Goal: Information Seeking & Learning: Learn about a topic

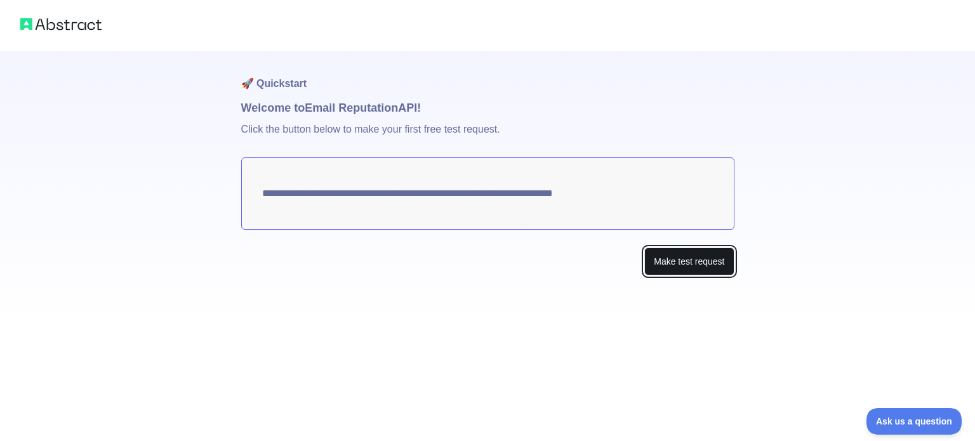
click at [673, 261] on button "Make test request" at bounding box center [688, 262] width 89 height 29
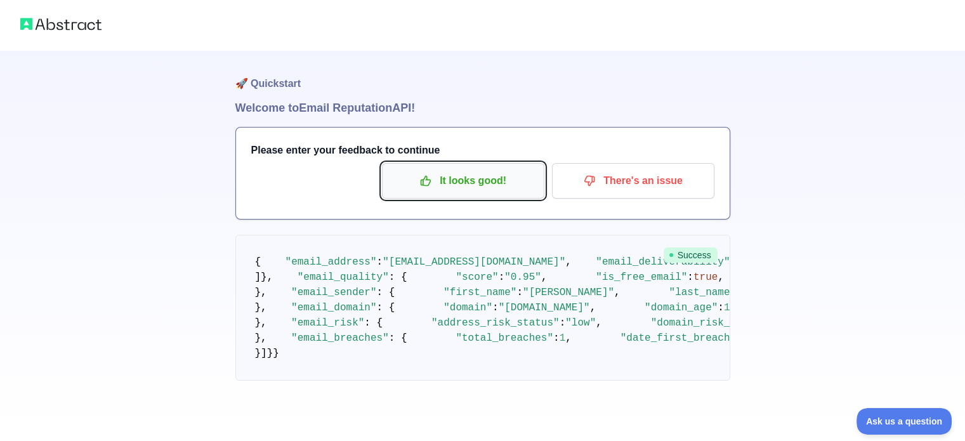
click at [475, 171] on p "It looks good!" at bounding box center [463, 181] width 143 height 22
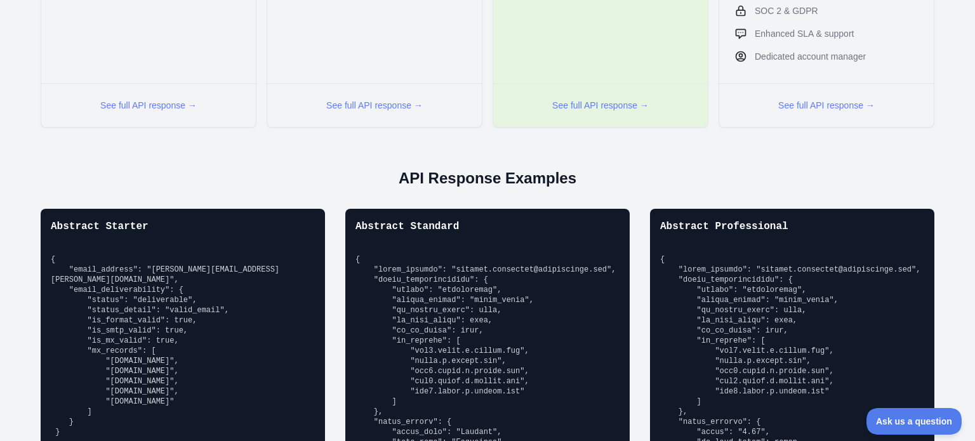
scroll to position [825, 0]
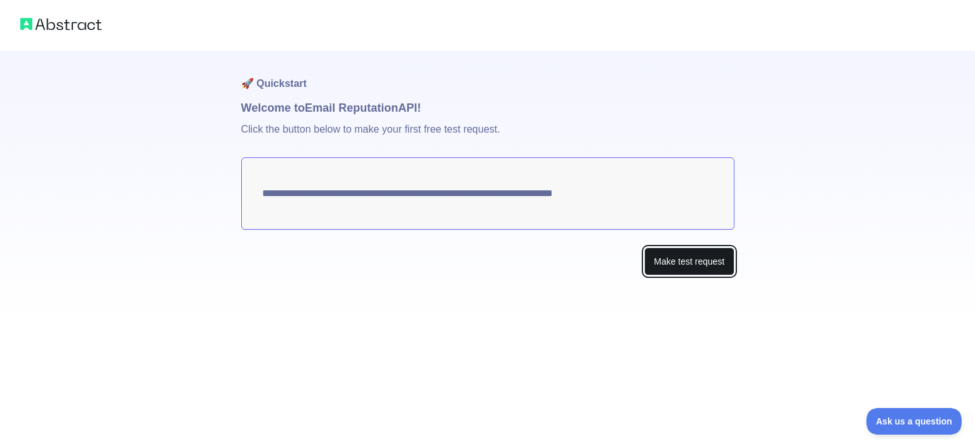
click at [696, 265] on button "Make test request" at bounding box center [688, 262] width 89 height 29
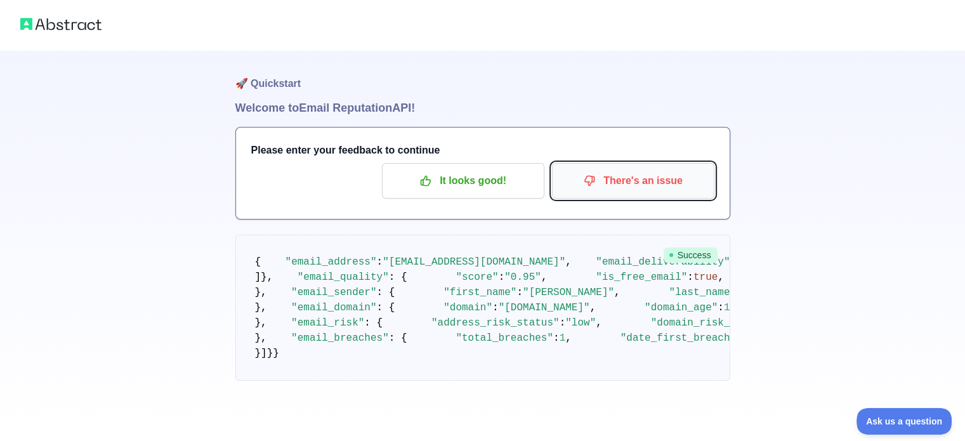
click at [647, 185] on p "There's an issue" at bounding box center [633, 181] width 143 height 22
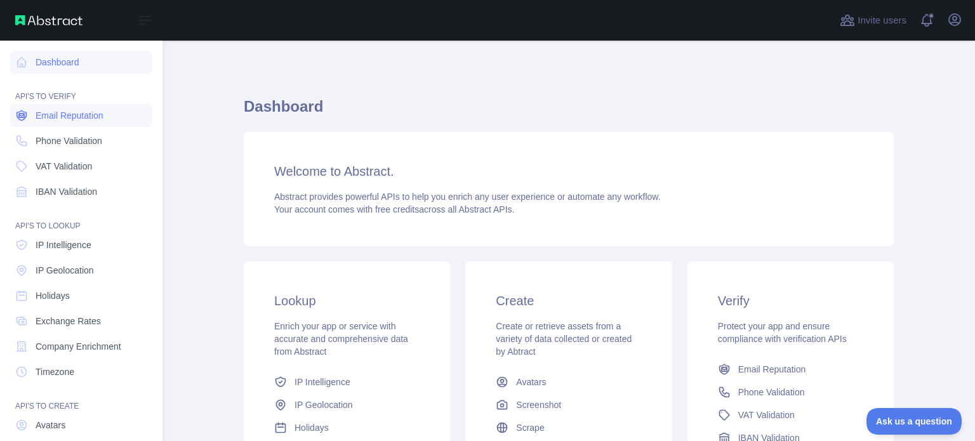
click at [76, 124] on link "Email Reputation" at bounding box center [81, 115] width 142 height 23
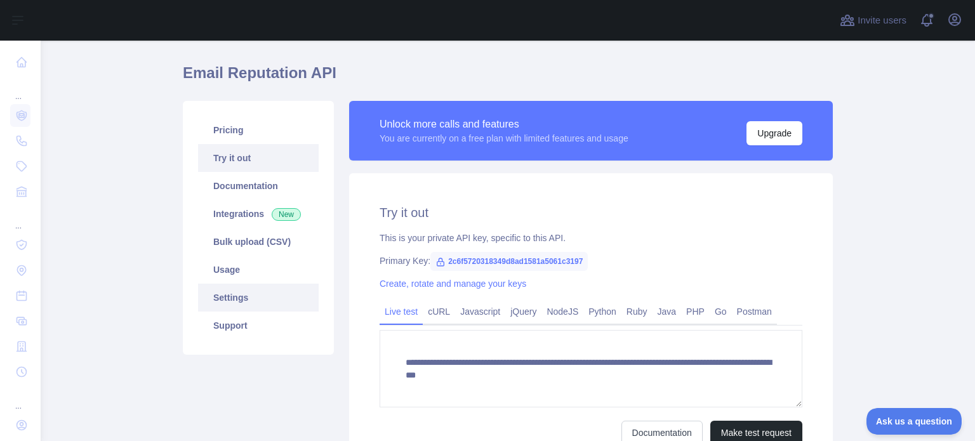
click at [230, 298] on link "Settings" at bounding box center [258, 298] width 121 height 28
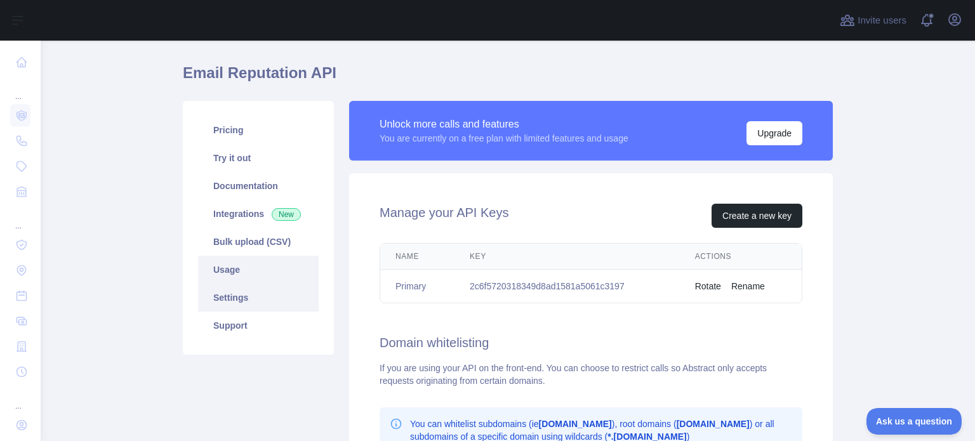
click at [223, 256] on link "Usage" at bounding box center [258, 270] width 121 height 28
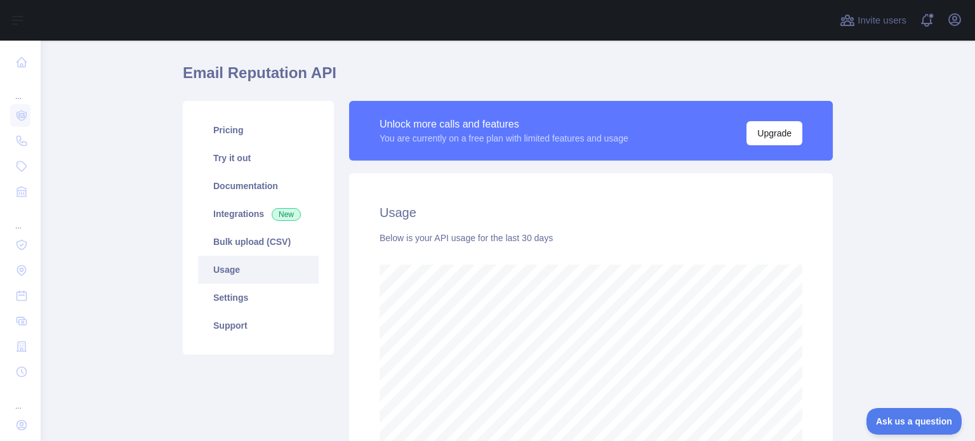
scroll to position [400, 924]
click at [222, 237] on link "Bulk upload (CSV)" at bounding box center [258, 242] width 121 height 28
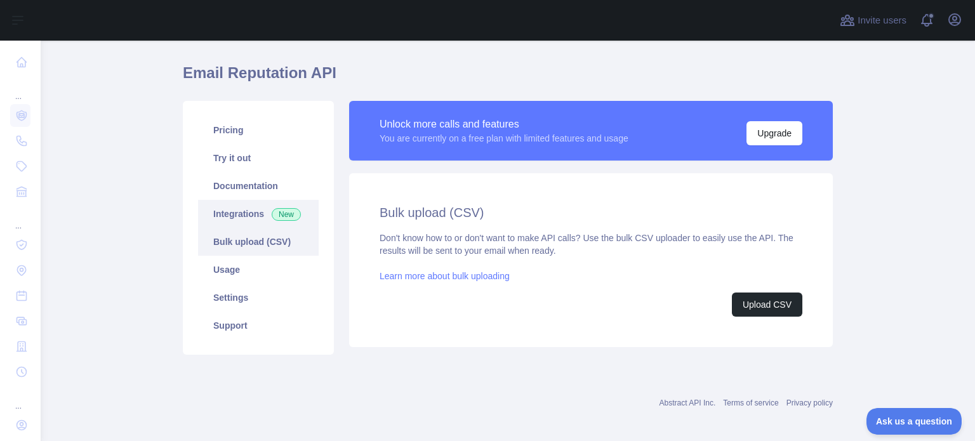
click at [225, 211] on link "Integrations New" at bounding box center [258, 214] width 121 height 28
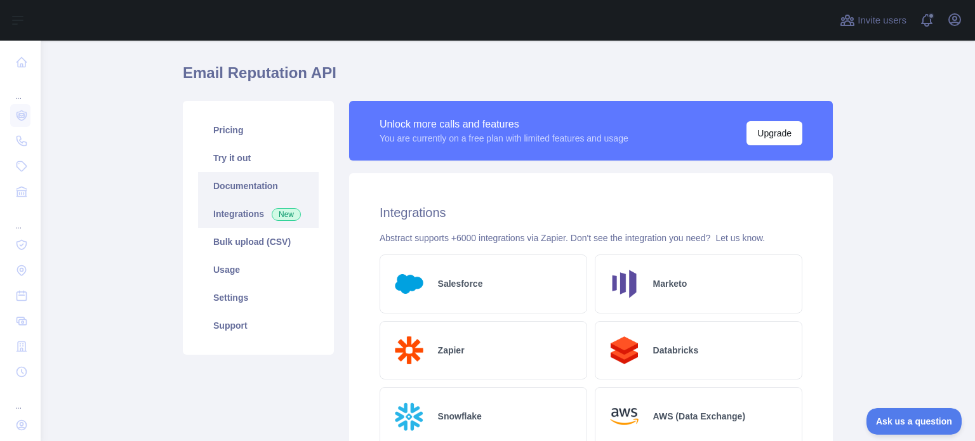
click at [226, 198] on link "Documentation" at bounding box center [258, 186] width 121 height 28
click at [221, 182] on link "Documentation" at bounding box center [258, 186] width 121 height 28
click at [230, 139] on link "Pricing" at bounding box center [258, 130] width 121 height 28
